Goal: Task Accomplishment & Management: Use online tool/utility

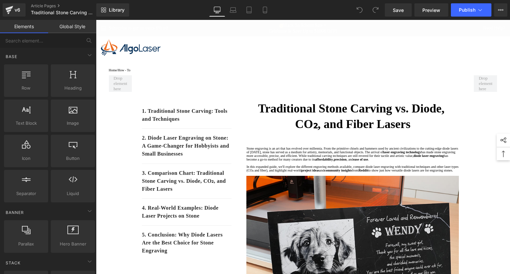
click at [70, 27] on link "Global Style" at bounding box center [72, 26] width 48 height 13
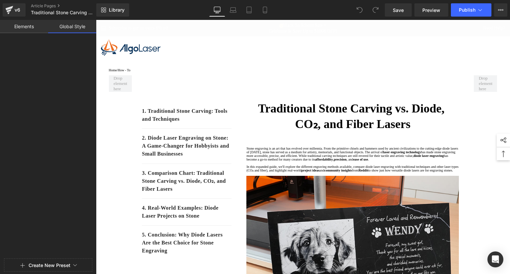
click at [16, 26] on link "Elements" at bounding box center [24, 26] width 48 height 13
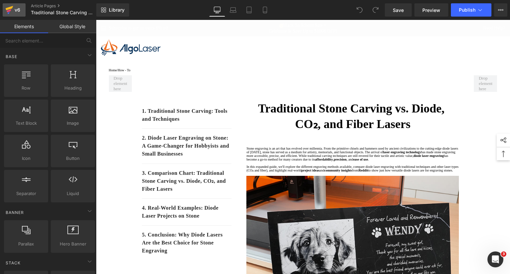
drag, startPoint x: 15, startPoint y: 10, endPoint x: 45, endPoint y: 5, distance: 30.3
click at [15, 10] on div "v6" at bounding box center [17, 10] width 8 height 9
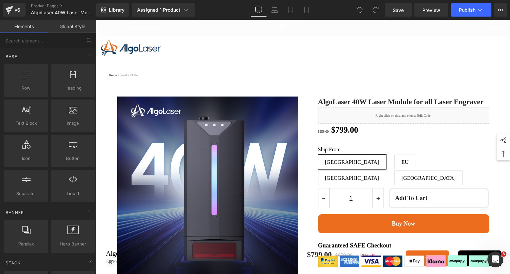
click at [124, 47] on img at bounding box center [131, 47] width 60 height 17
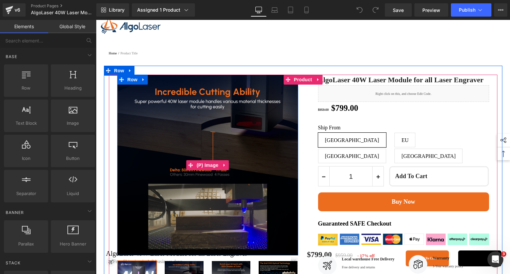
scroll to position [33, 0]
